Goal: Check status: Check status

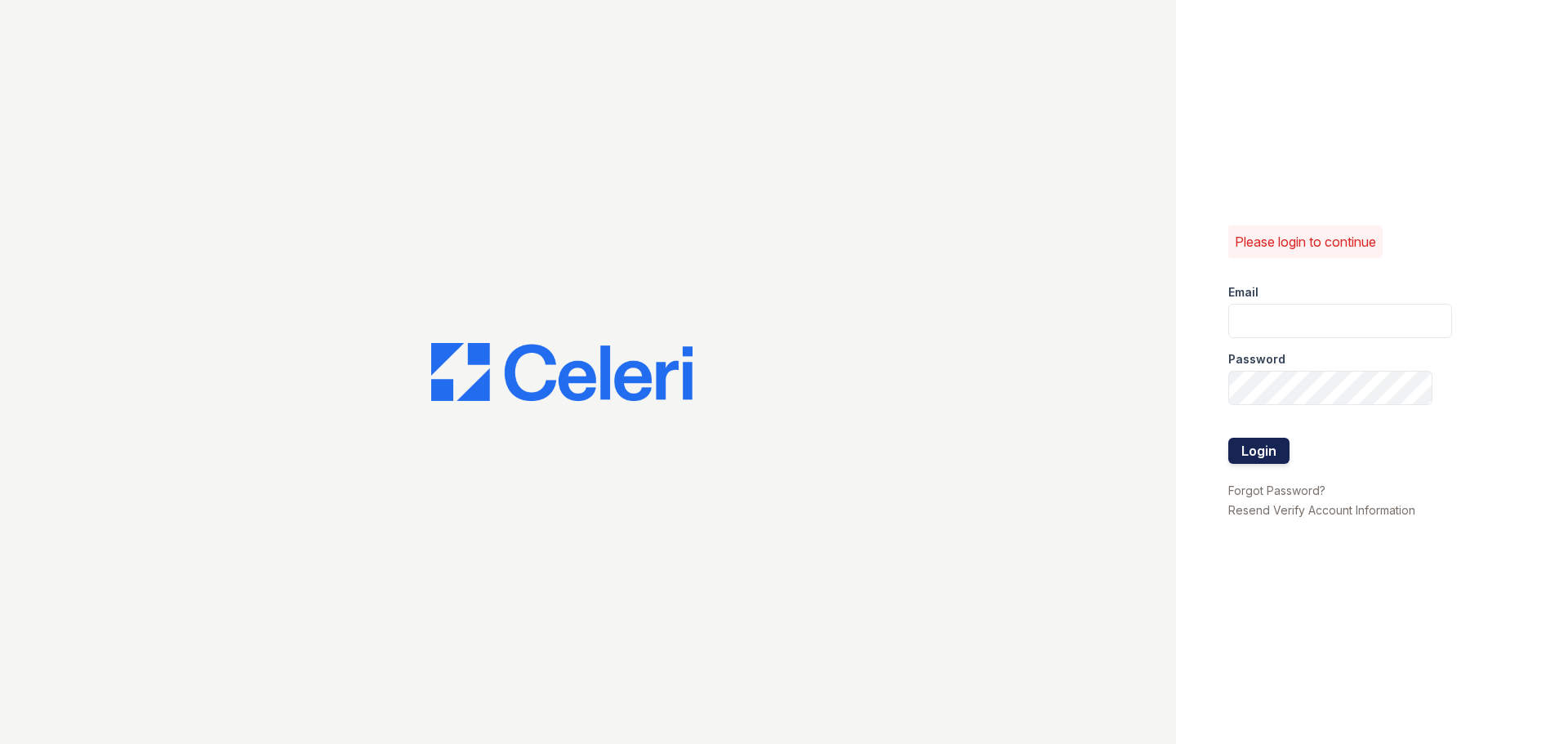
type input "[EMAIL_ADDRESS][DOMAIN_NAME]"
click at [1275, 453] on button "Login" at bounding box center [1259, 450] width 61 height 26
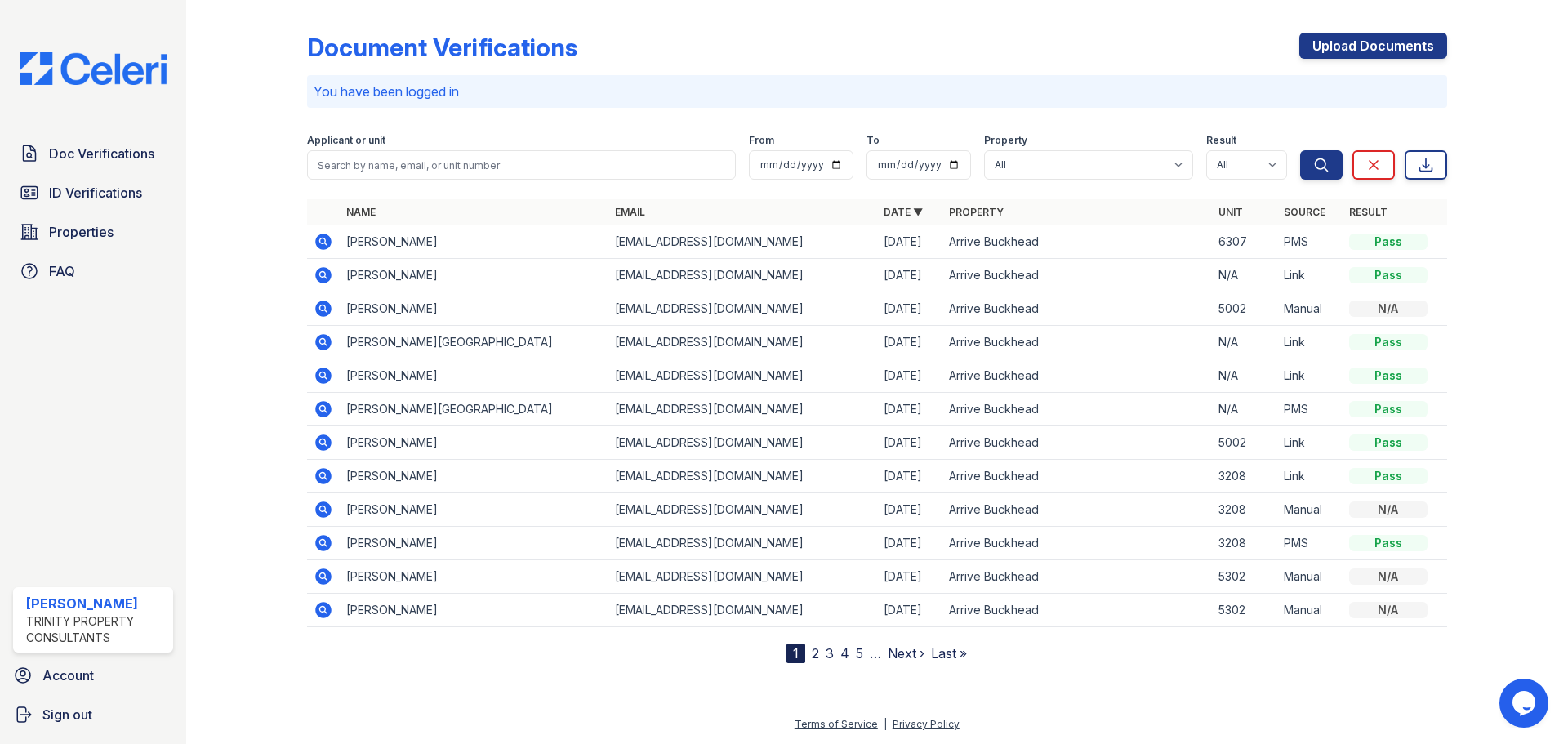
click at [327, 240] on icon at bounding box center [323, 241] width 16 height 16
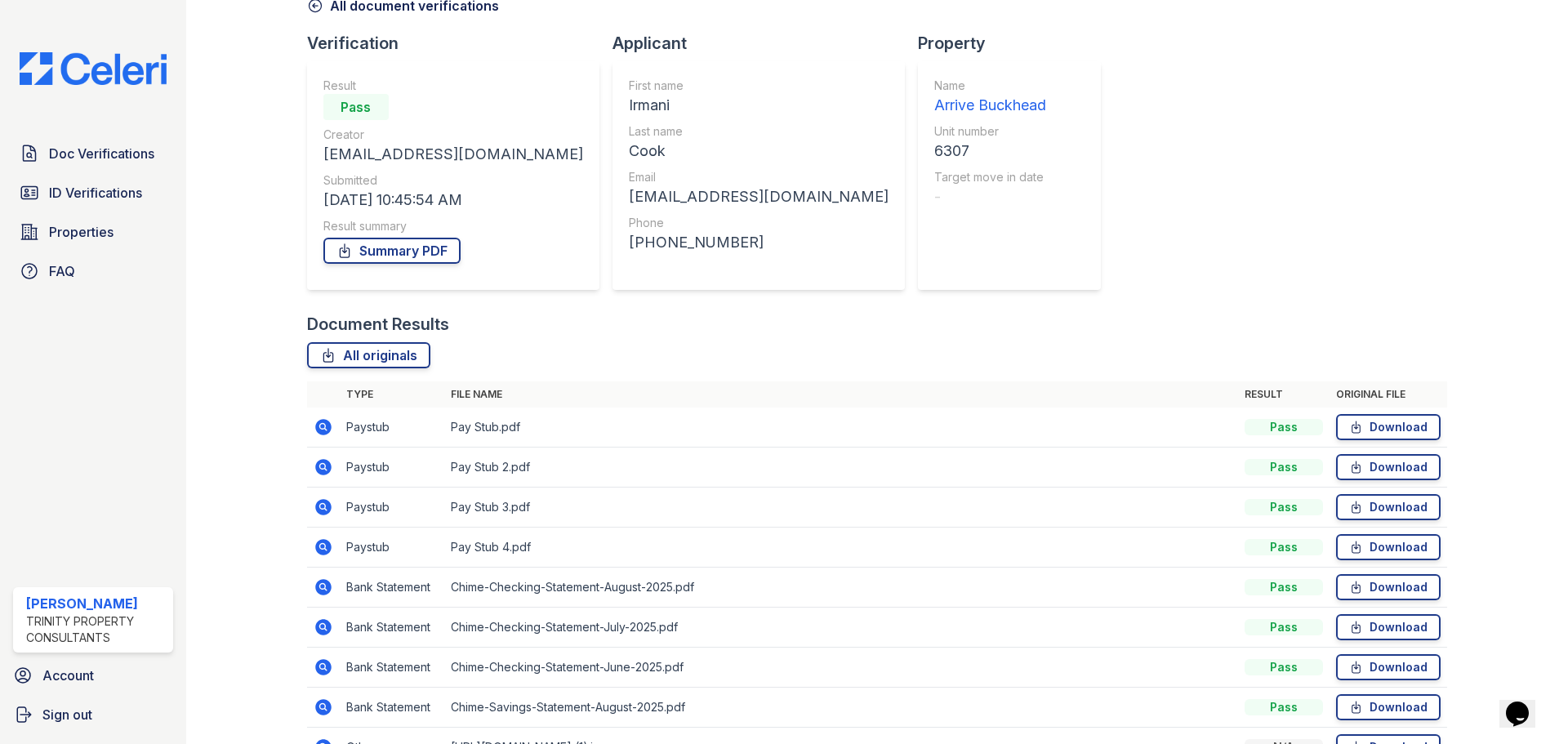
scroll to position [184, 0]
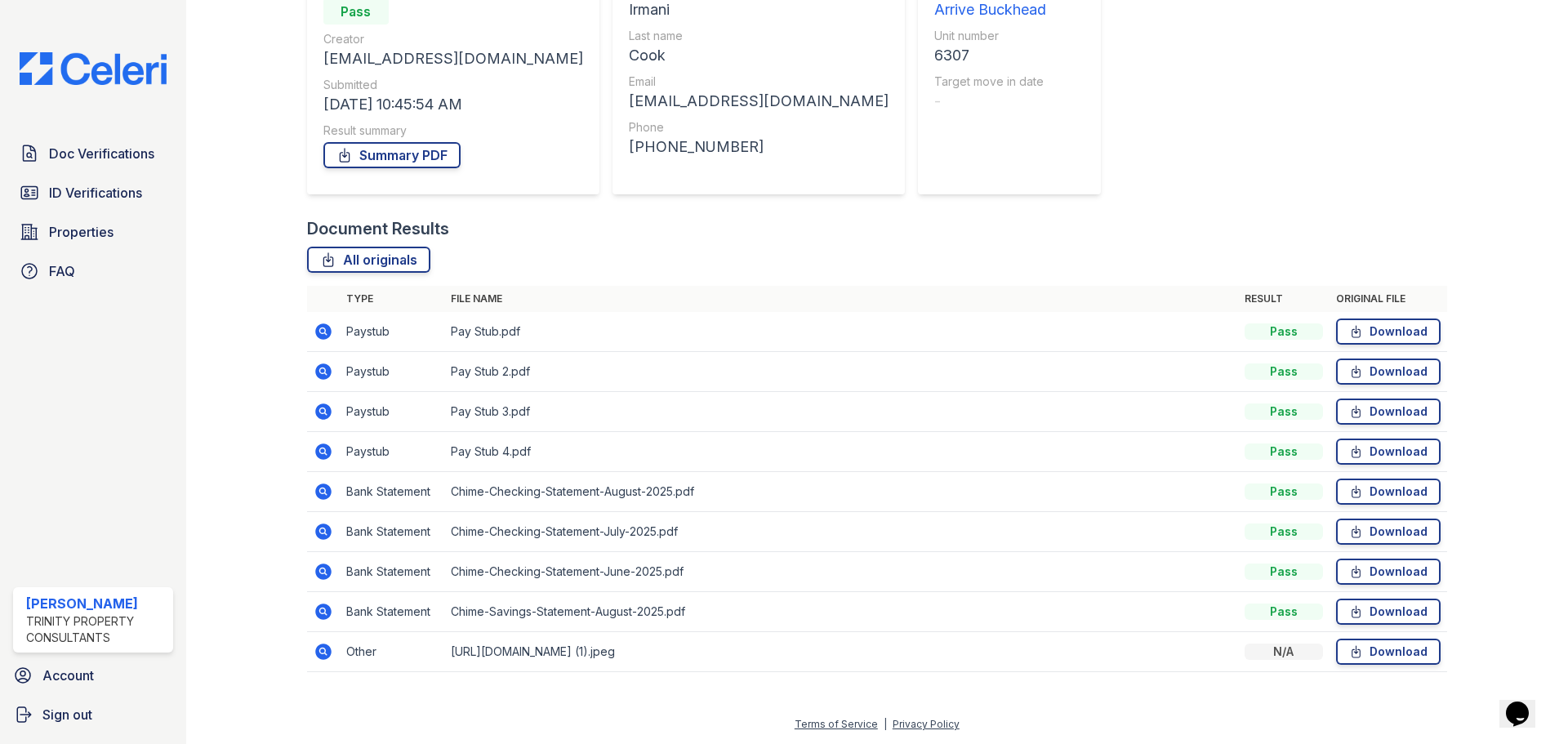
click at [324, 650] on icon at bounding box center [323, 651] width 19 height 19
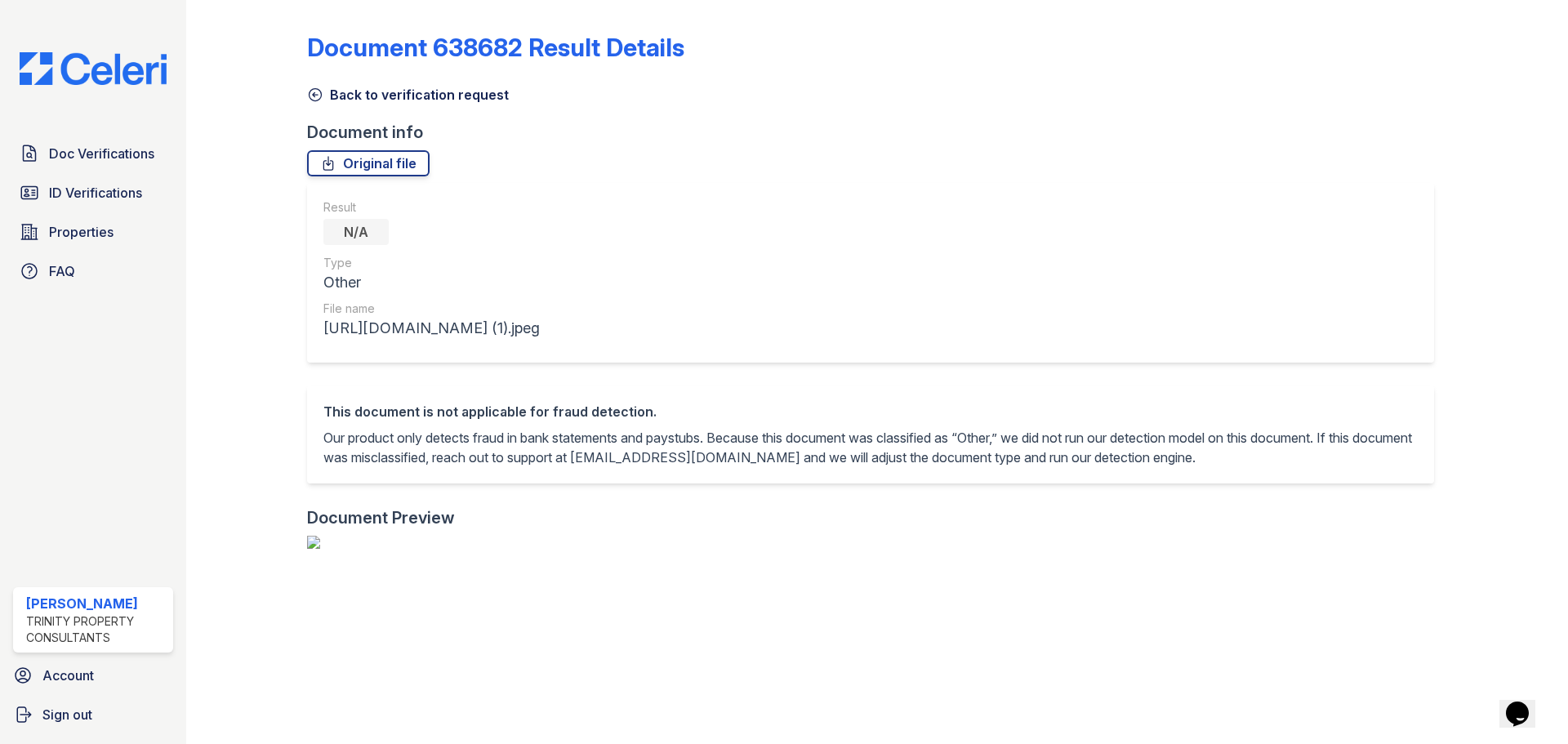
click at [316, 107] on div "Document 638682 Result Details Back to verification request Document info Origi…" at bounding box center [877, 643] width 1141 height 1274
click at [313, 100] on icon at bounding box center [314, 94] width 16 height 16
